Goal: Information Seeking & Learning: Learn about a topic

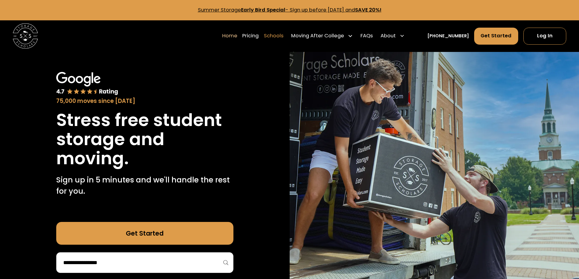
click at [279, 36] on link "Schools" at bounding box center [274, 36] width 20 height 18
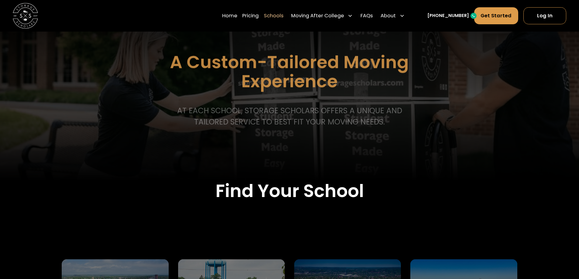
scroll to position [91, 0]
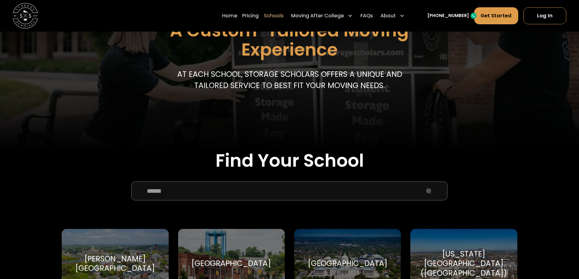
click at [213, 192] on input "School Select Form" at bounding box center [289, 191] width 316 height 19
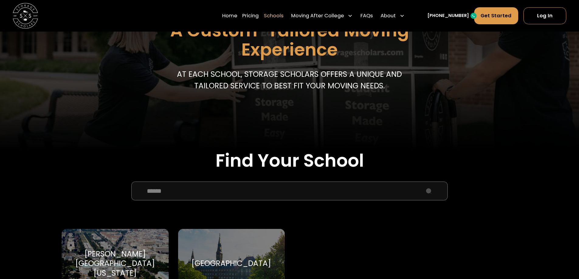
type input "******"
click at [240, 241] on div "[GEOGRAPHIC_DATA]" at bounding box center [231, 264] width 107 height 70
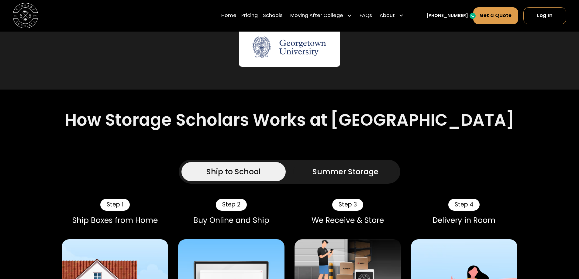
scroll to position [334, 0]
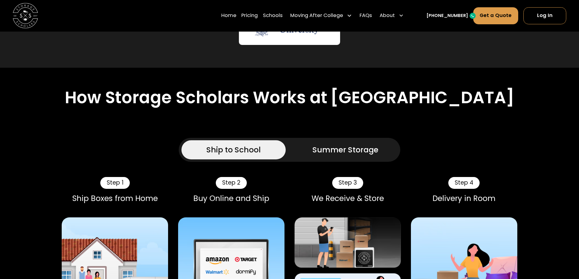
click at [346, 144] on div "Summer Storage" at bounding box center [346, 149] width 66 height 11
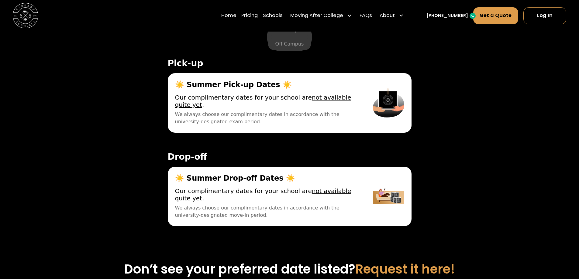
scroll to position [2308, 0]
